Goal: Task Accomplishment & Management: Manage account settings

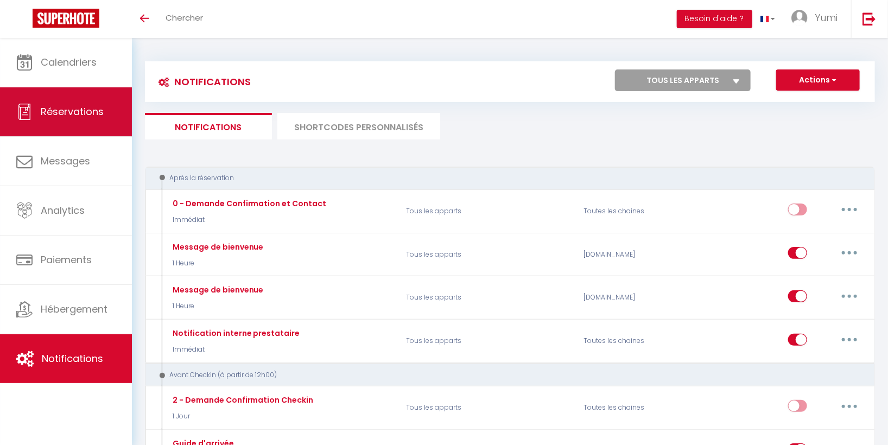
click at [79, 108] on span "Réservations" at bounding box center [72, 112] width 63 height 14
select select "not_cancelled"
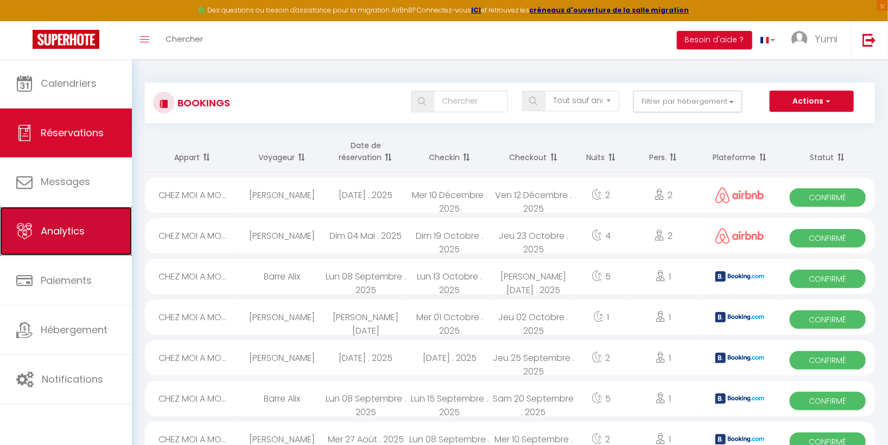
click at [81, 228] on span "Analytics" at bounding box center [63, 231] width 44 height 14
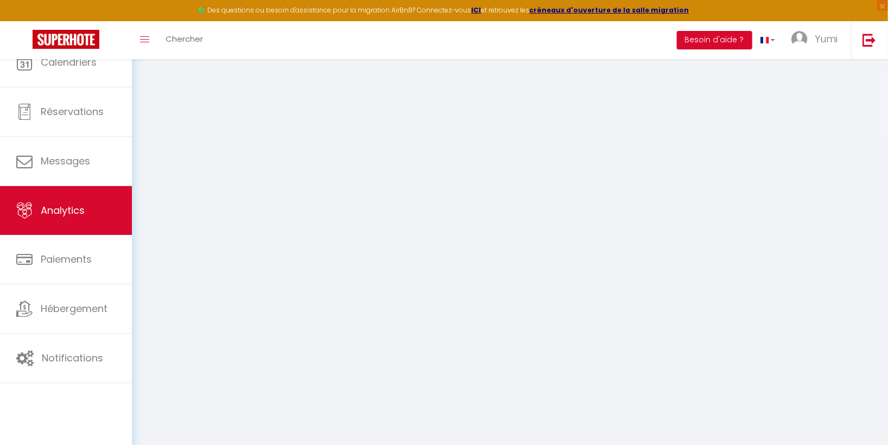
select select "2025"
select select "9"
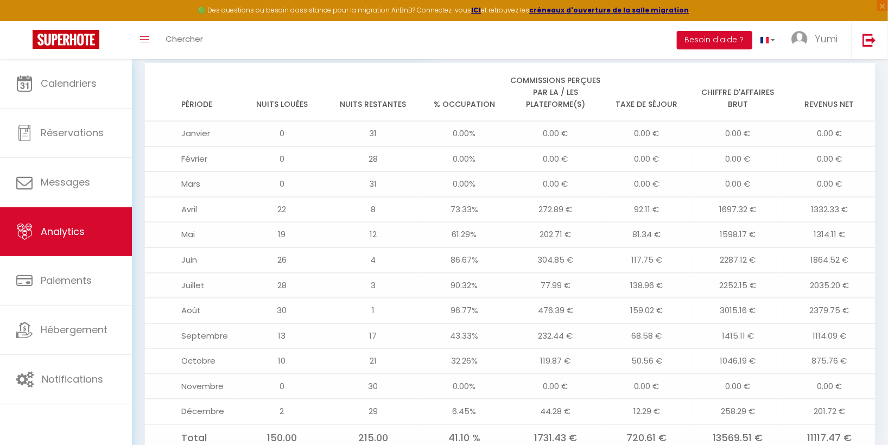
scroll to position [889, 0]
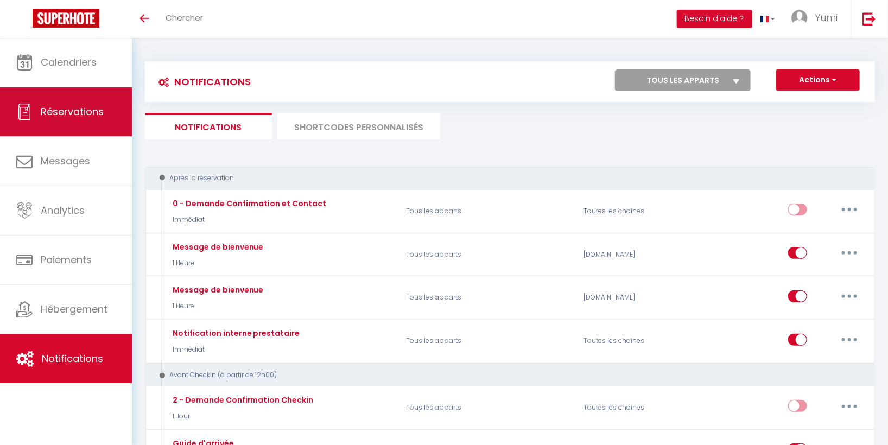
click at [92, 116] on span "Réservations" at bounding box center [72, 112] width 63 height 14
select select "not_cancelled"
select select
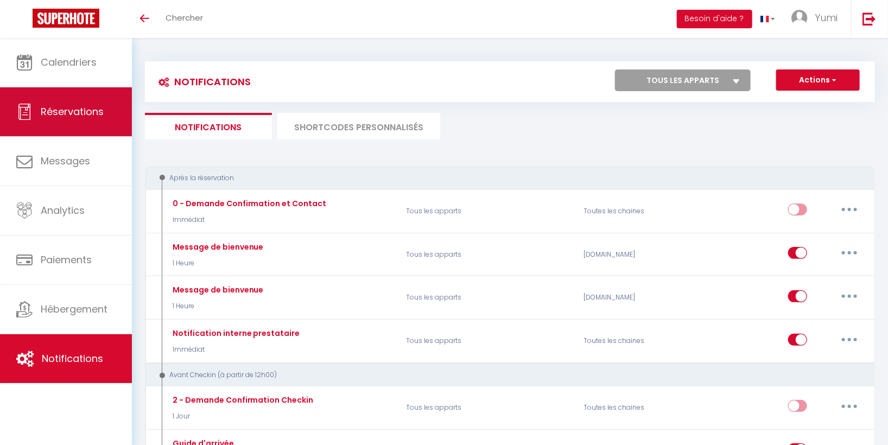
select select
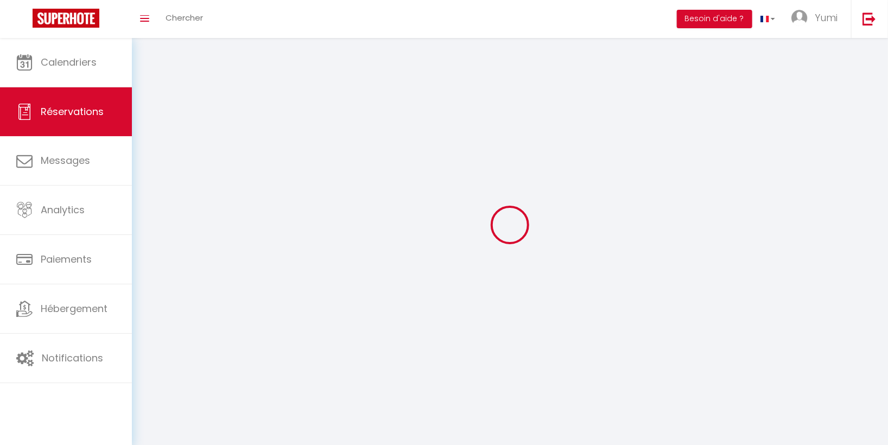
select select
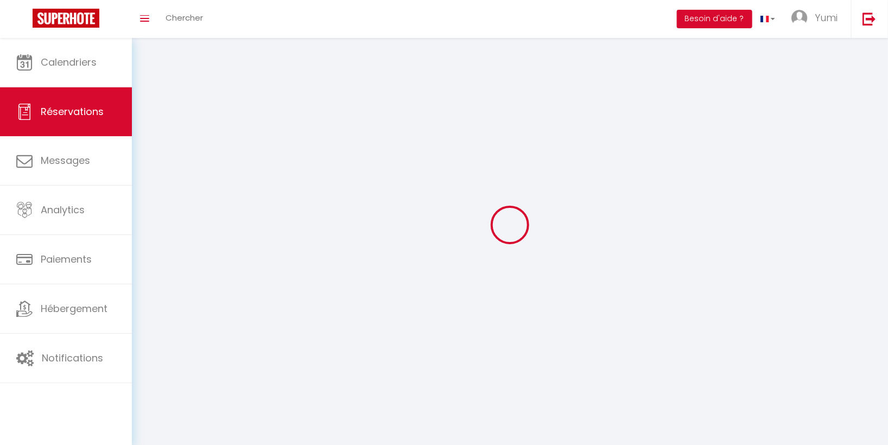
select select
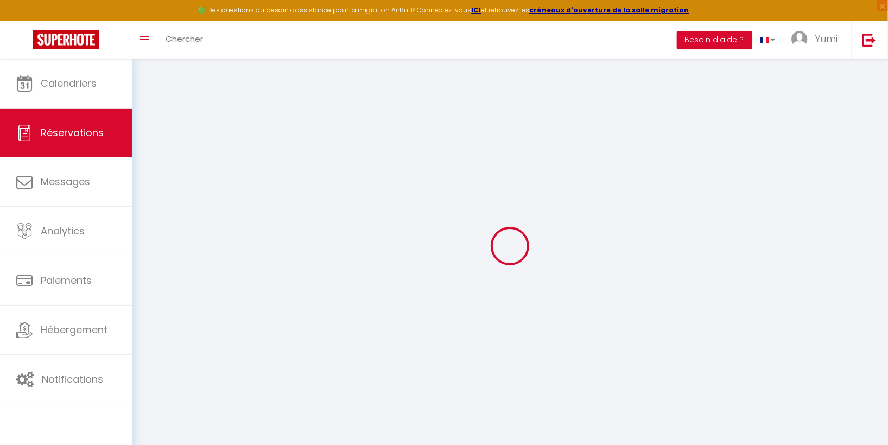
select select
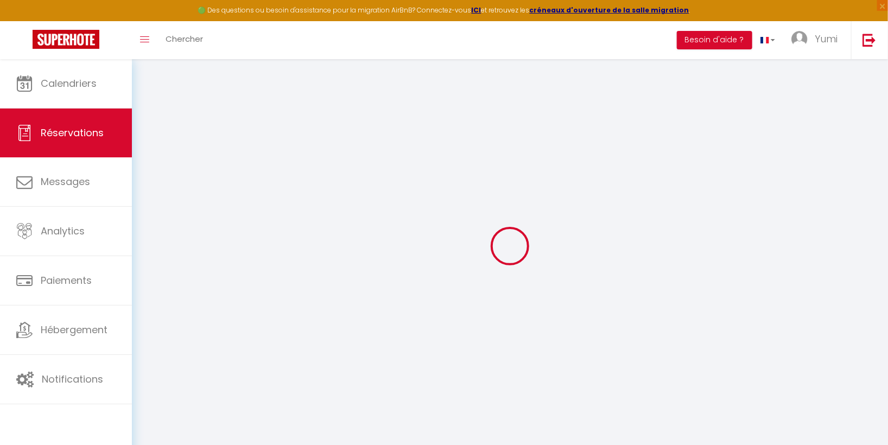
select select
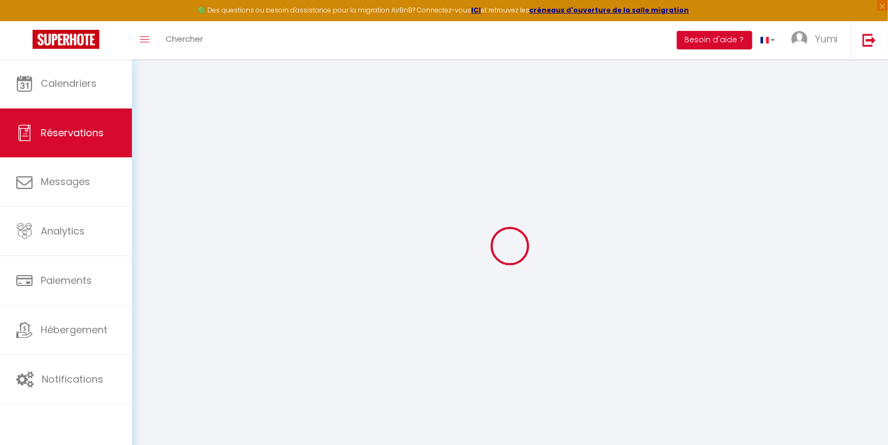
select select
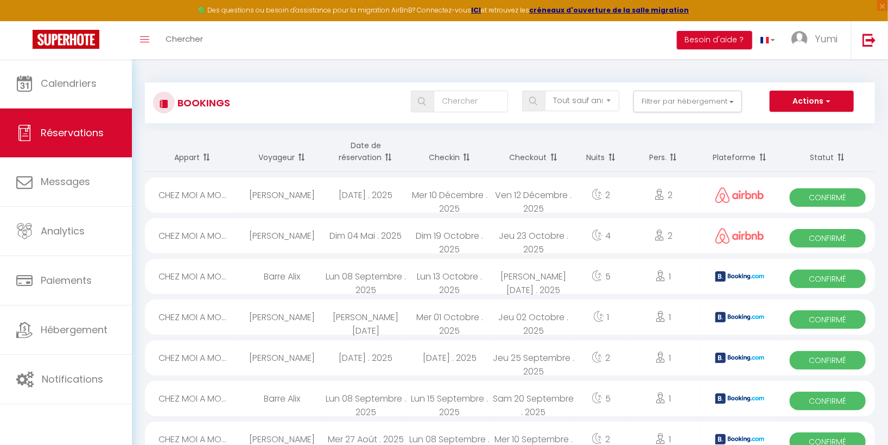
click at [824, 280] on span "Confirmé" at bounding box center [827, 279] width 76 height 18
select select "OK"
select select "KO"
select select "0"
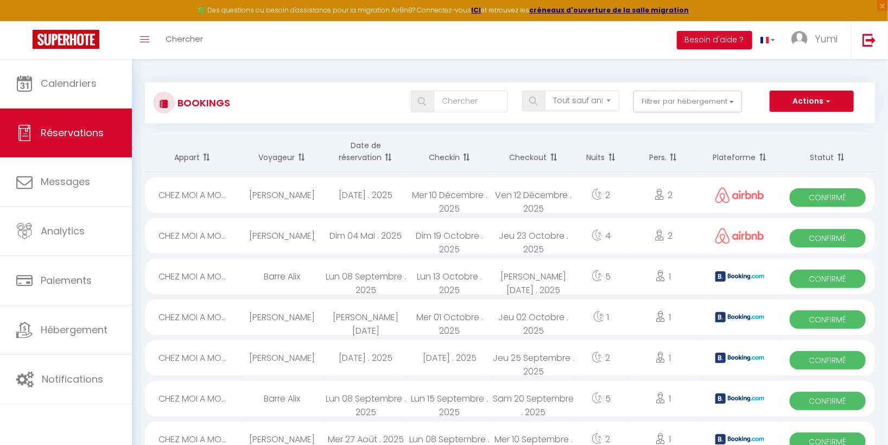
select select "1"
select select
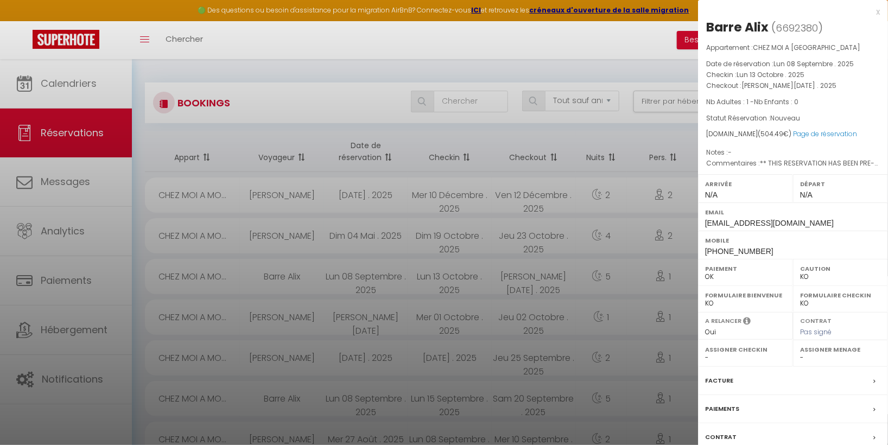
click at [471, 44] on div at bounding box center [444, 222] width 888 height 445
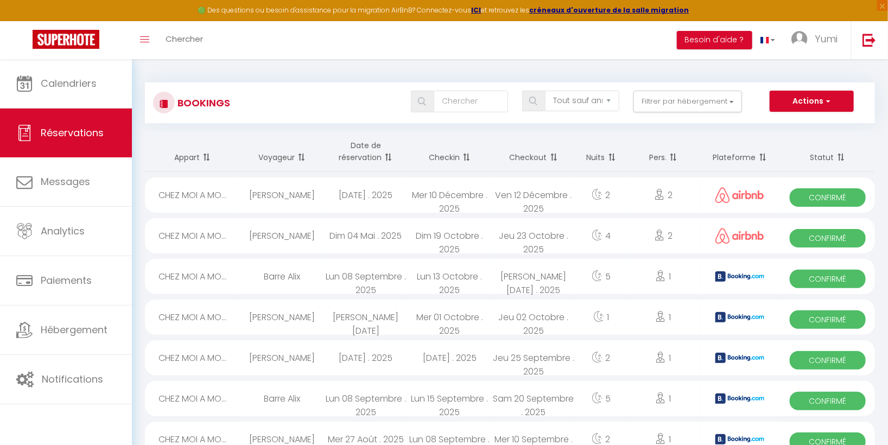
click at [216, 395] on div "CHEZ MOI A MO..." at bounding box center [192, 398] width 95 height 35
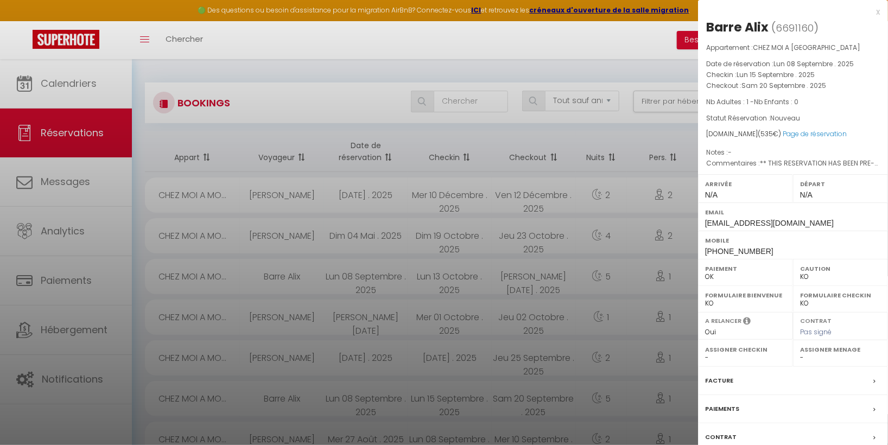
click at [86, 87] on div at bounding box center [444, 222] width 888 height 445
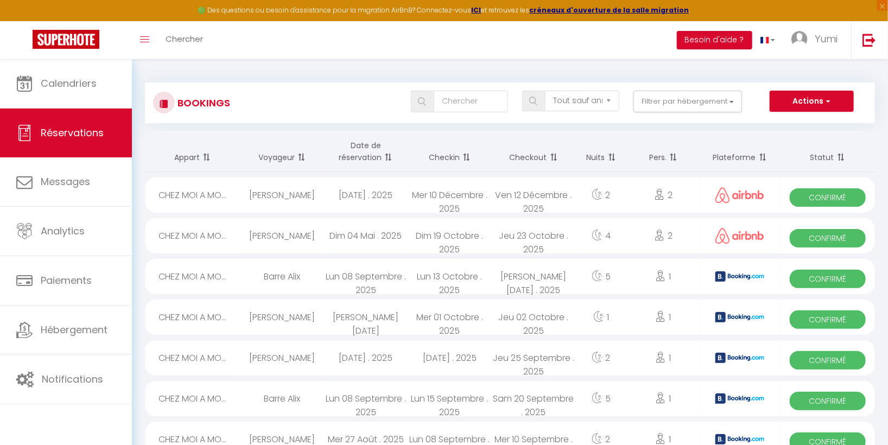
click at [820, 399] on span "Confirmé" at bounding box center [827, 401] width 76 height 18
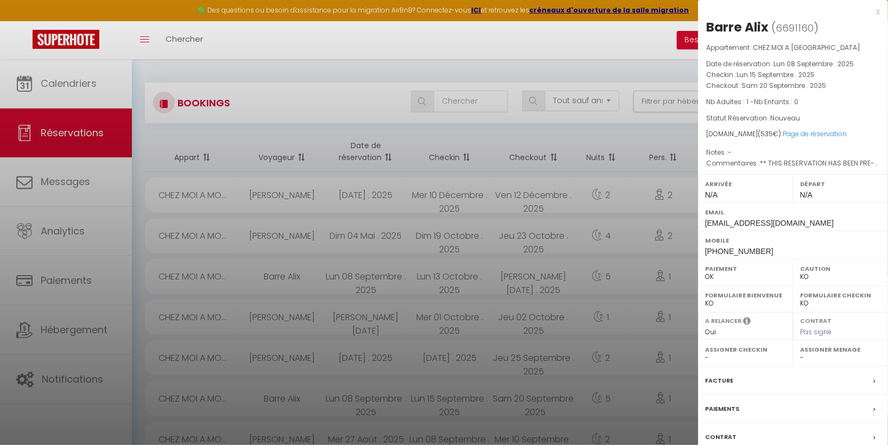
click at [863, 380] on div "Facture" at bounding box center [793, 381] width 190 height 28
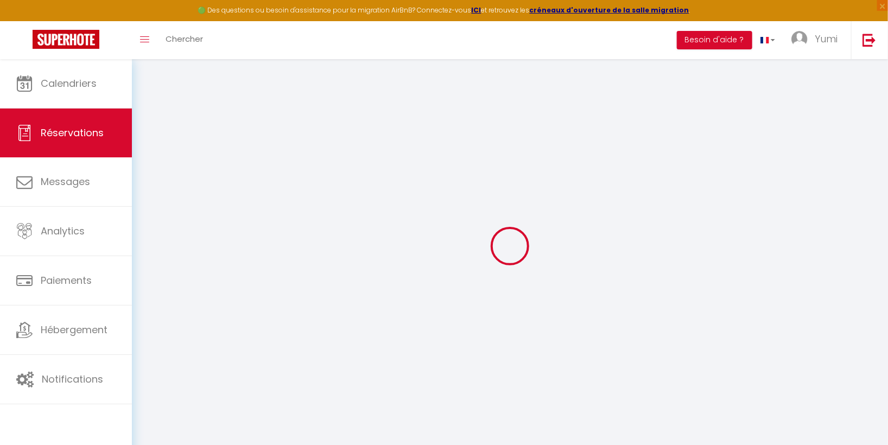
select select "cleaning"
select select "taxes"
select select
checkbox input "false"
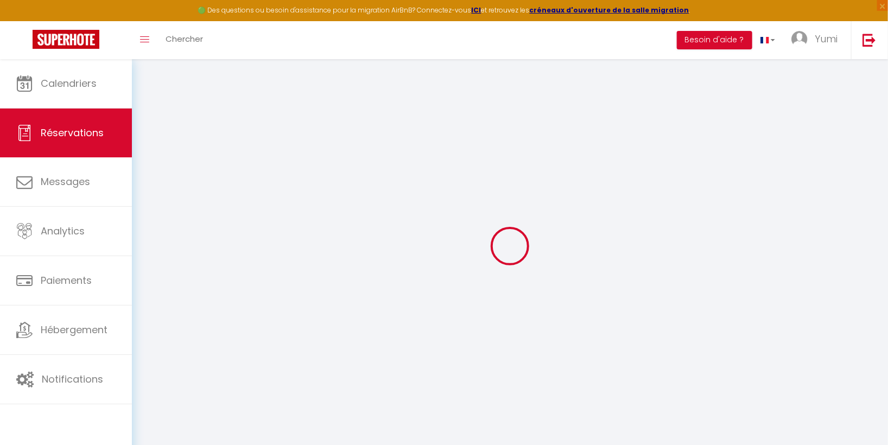
type textarea "** THIS RESERVATION HAS BEEN PRE-PAID ** Reservation has a cancellation grace p…"
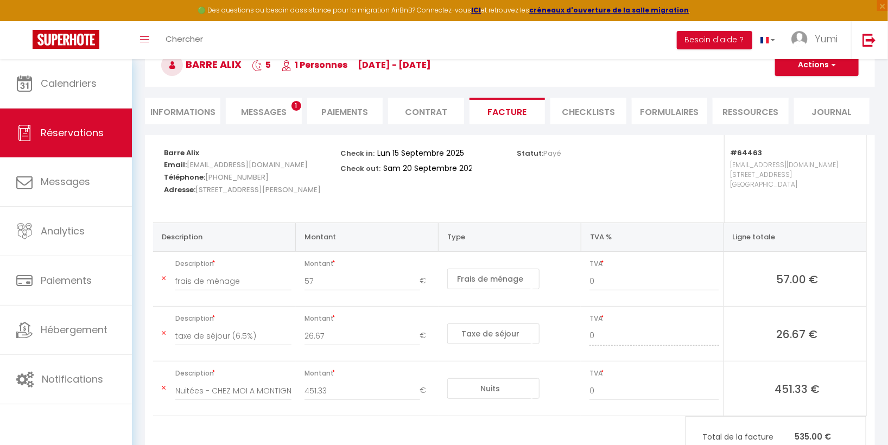
scroll to position [59, 0]
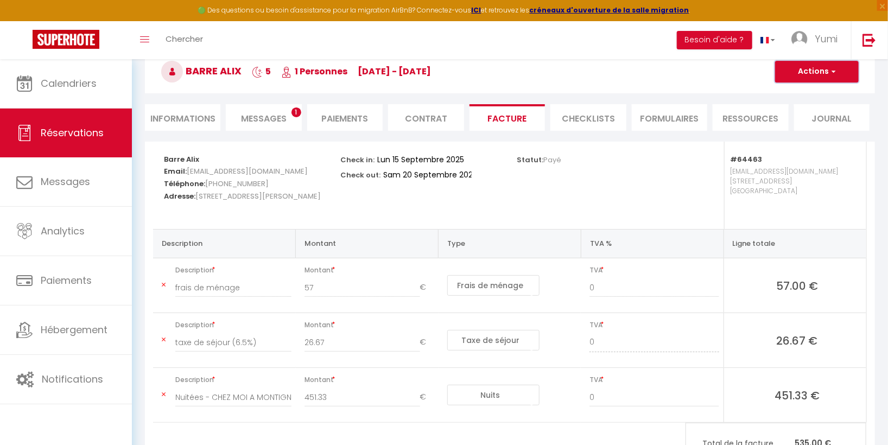
click at [816, 74] on button "Actions" at bounding box center [817, 72] width 84 height 22
click at [871, 90] on h3 "Barre Alix 5 1 Personnes lu 15 Sep - sa 20 Sep" at bounding box center [510, 71] width 730 height 43
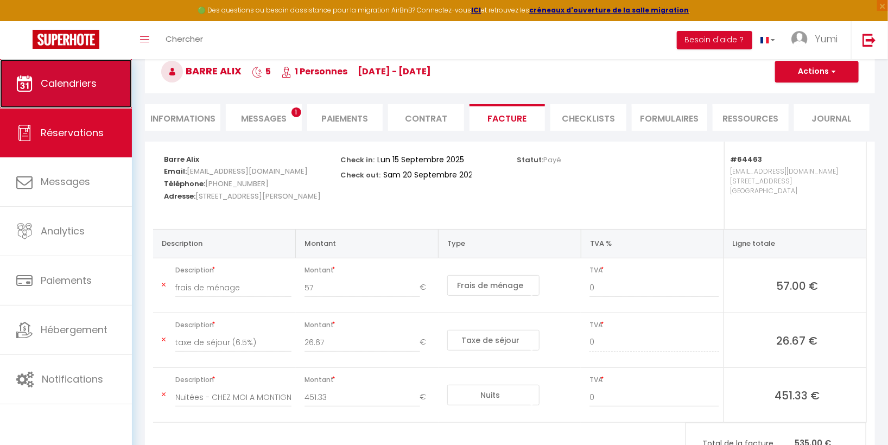
click at [58, 91] on link "Calendriers" at bounding box center [66, 83] width 132 height 49
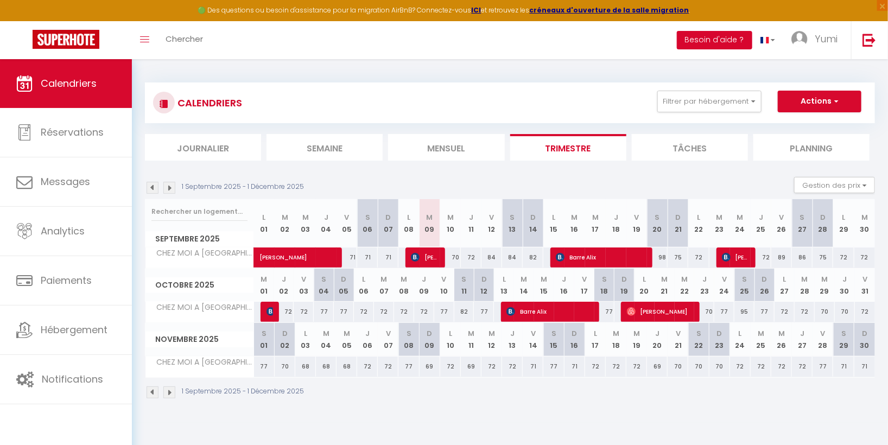
click at [707, 44] on button "Besoin d'aide ?" at bounding box center [714, 40] width 75 height 18
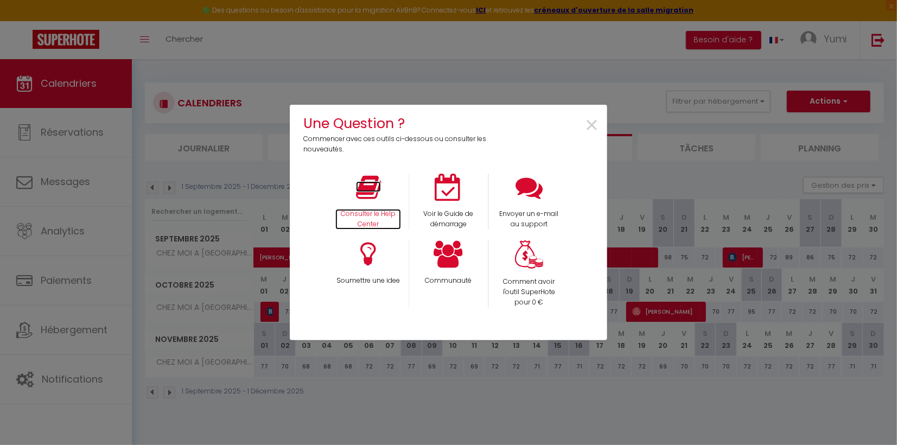
click at [366, 213] on p "Consulter le Help Center" at bounding box center [368, 219] width 66 height 21
drag, startPoint x: 450, startPoint y: 201, endPoint x: 378, endPoint y: 237, distance: 80.8
click at [378, 237] on div "Consulter le Help Center Voir le Guide de démarrage Envoyer un e-mail au suppor…" at bounding box center [448, 241] width 317 height 134
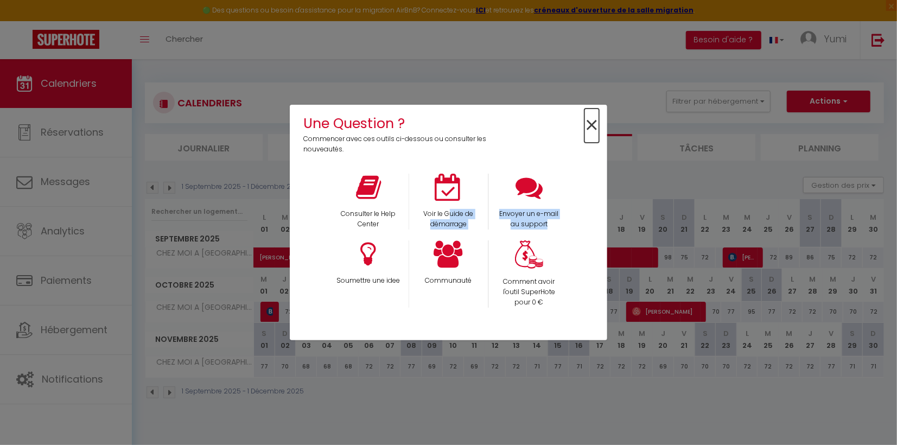
drag, startPoint x: 378, startPoint y: 237, endPoint x: 587, endPoint y: 123, distance: 238.4
click at [587, 123] on span "×" at bounding box center [591, 126] width 15 height 34
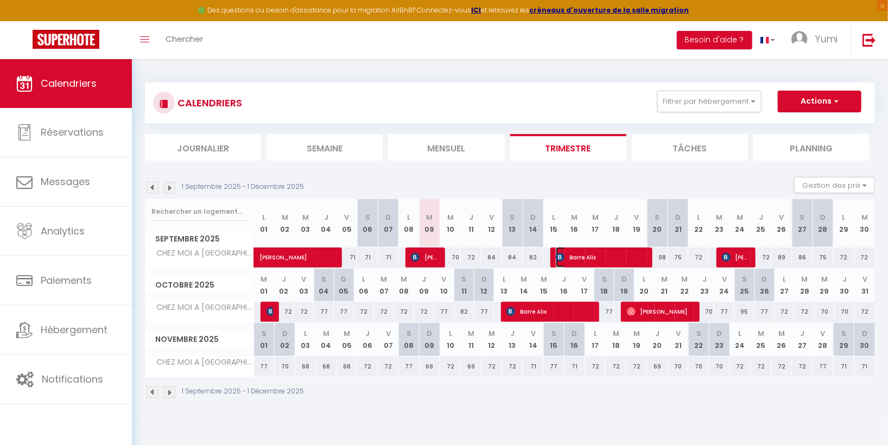
click at [584, 255] on span "Barre Alix" at bounding box center [601, 257] width 90 height 21
select select "OK"
select select "KO"
select select "0"
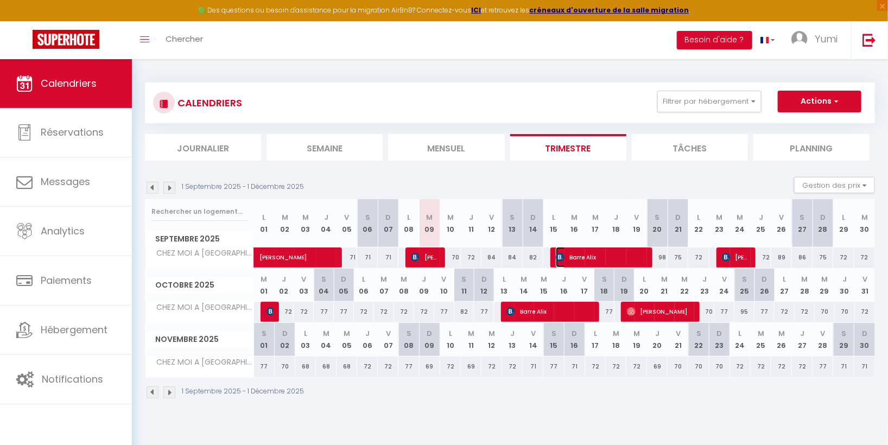
select select "1"
select select
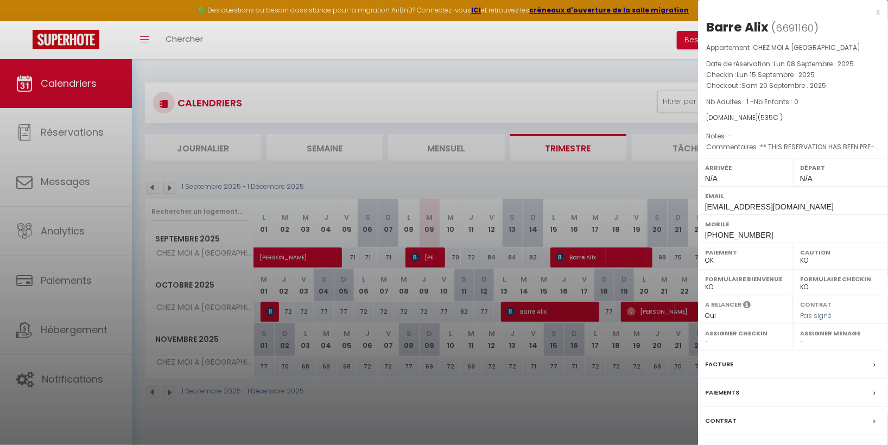
click at [869, 363] on div "Facture" at bounding box center [793, 364] width 190 height 28
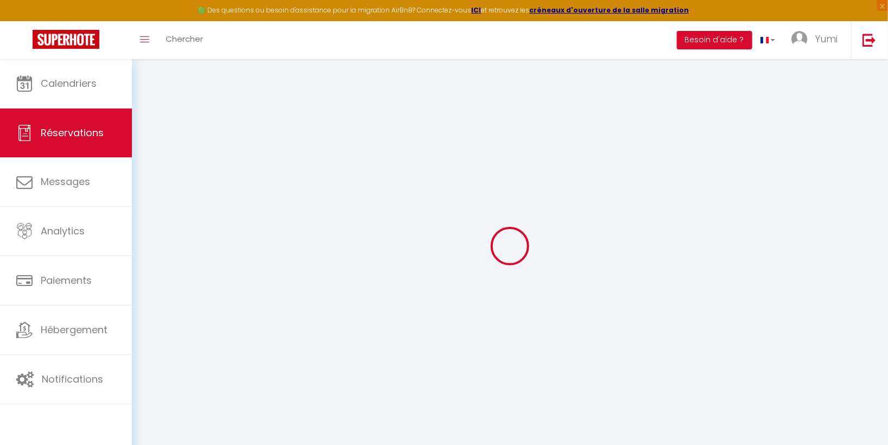
select select
checkbox input "false"
type textarea "** THIS RESERVATION HAS BEEN PRE-PAID ** Reservation has a cancellation grace p…"
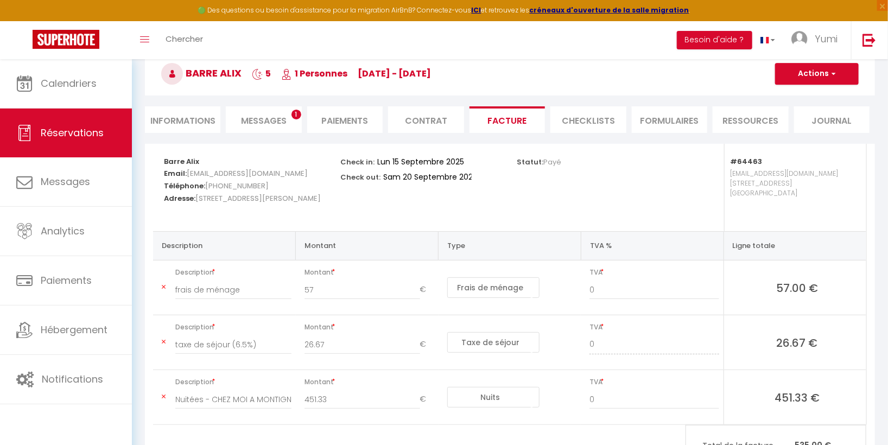
scroll to position [54, 0]
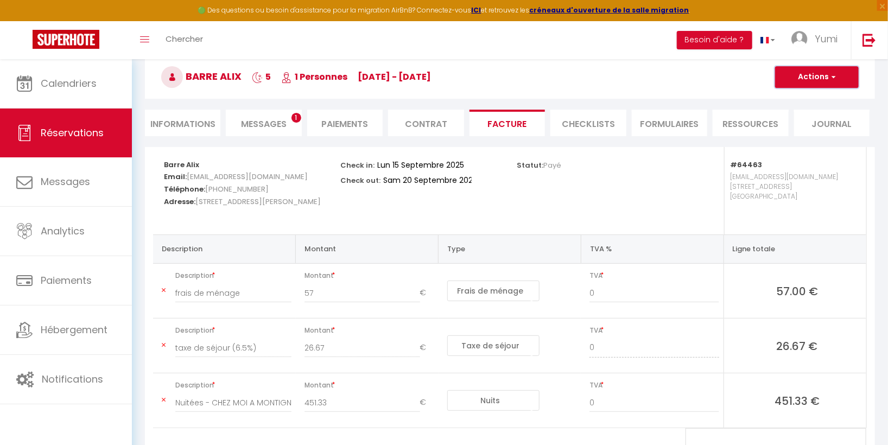
click at [825, 76] on button "Actions" at bounding box center [817, 77] width 84 height 22
click at [825, 75] on button "Actions" at bounding box center [817, 77] width 84 height 22
click at [822, 72] on button "Actions" at bounding box center [817, 77] width 84 height 22
click at [827, 109] on link "Aperçu et éditer" at bounding box center [808, 115] width 91 height 14
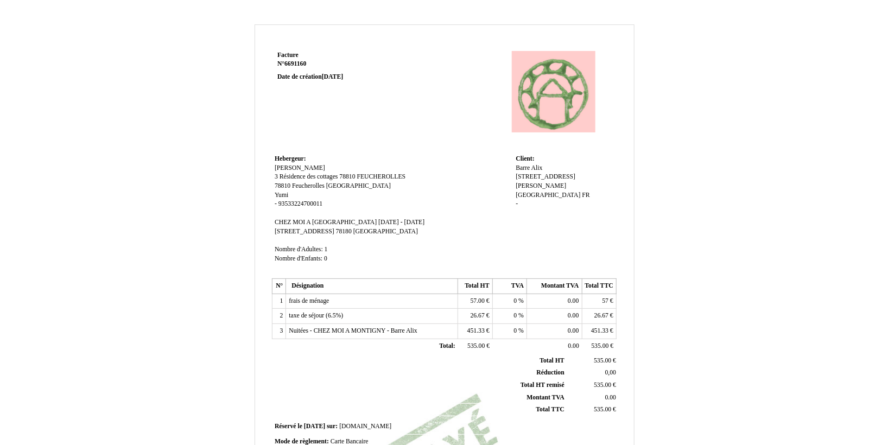
click at [463, 340] on td "535.00 535.00 €" at bounding box center [475, 346] width 34 height 15
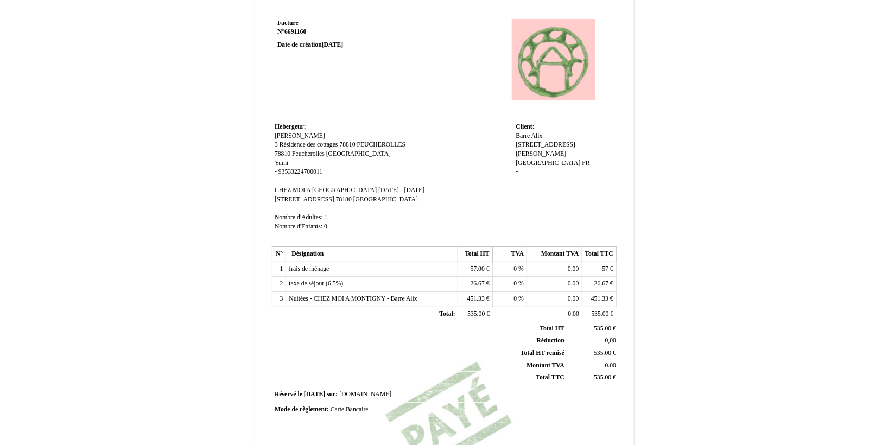
scroll to position [37, 0]
